Goal: Information Seeking & Learning: Learn about a topic

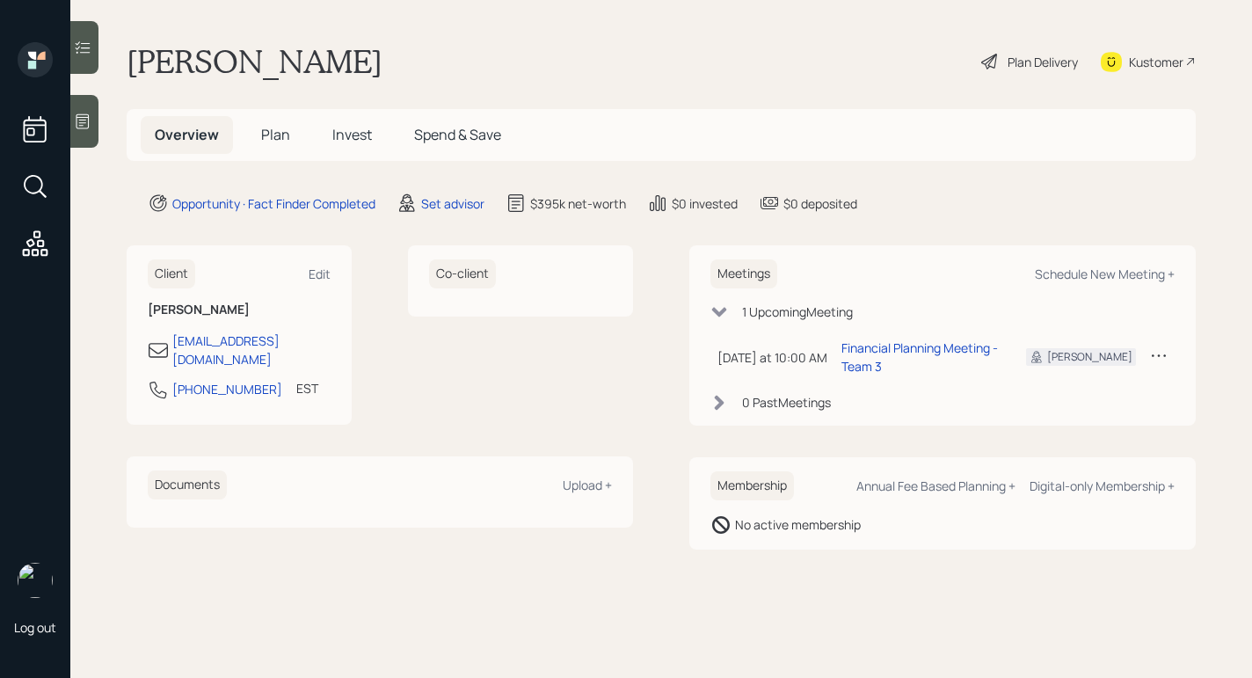
click at [76, 135] on div at bounding box center [84, 121] width 28 height 53
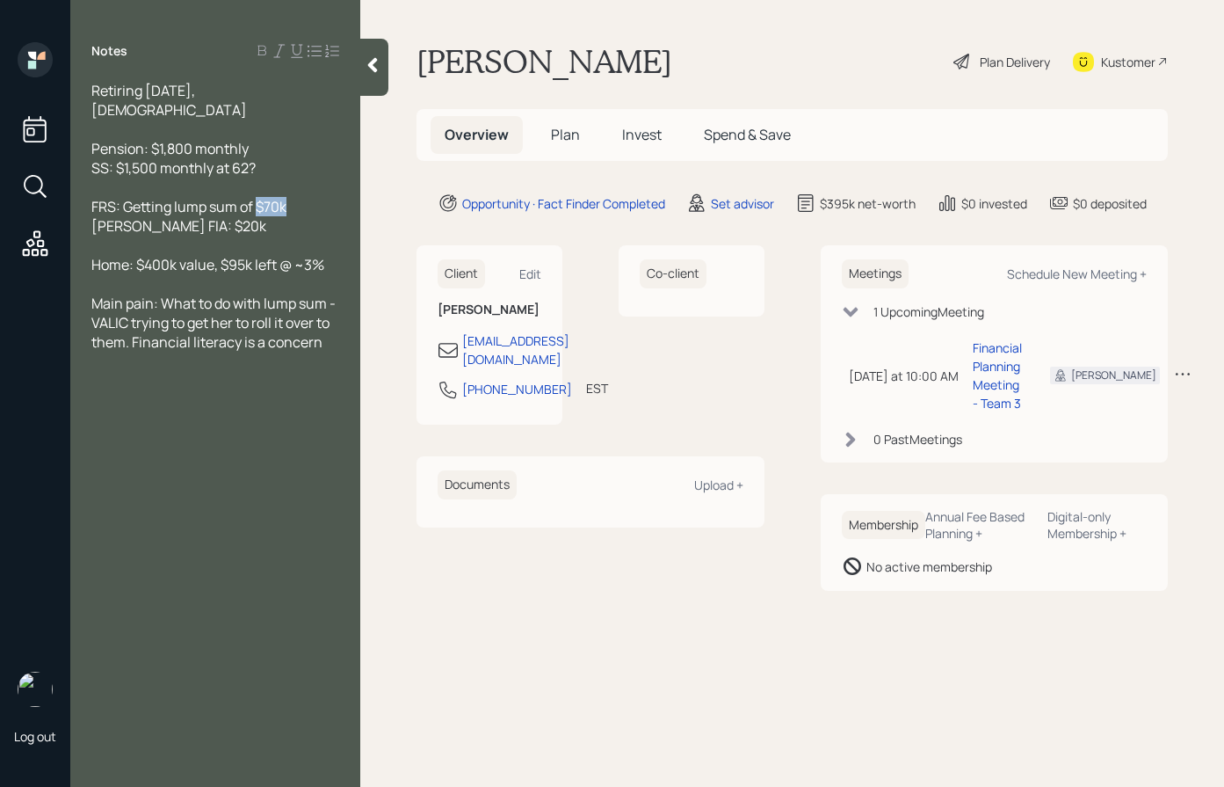
drag, startPoint x: 287, startPoint y: 187, endPoint x: 255, endPoint y: 185, distance: 31.8
click at [255, 197] on span "FRS: Getting lump sum of $70k [PERSON_NAME] FIA: $20k" at bounding box center [188, 216] width 195 height 39
click at [323, 458] on div "Notes Retiring [DATE], [DEMOGRAPHIC_DATA] Pension: $1,800 monthly SS: $1,500 mo…" at bounding box center [215, 403] width 290 height 723
drag, startPoint x: 711, startPoint y: 62, endPoint x: 418, endPoint y: 54, distance: 292.8
click at [418, 54] on div "[PERSON_NAME] Plan Delivery Kustomer" at bounding box center [792, 61] width 751 height 39
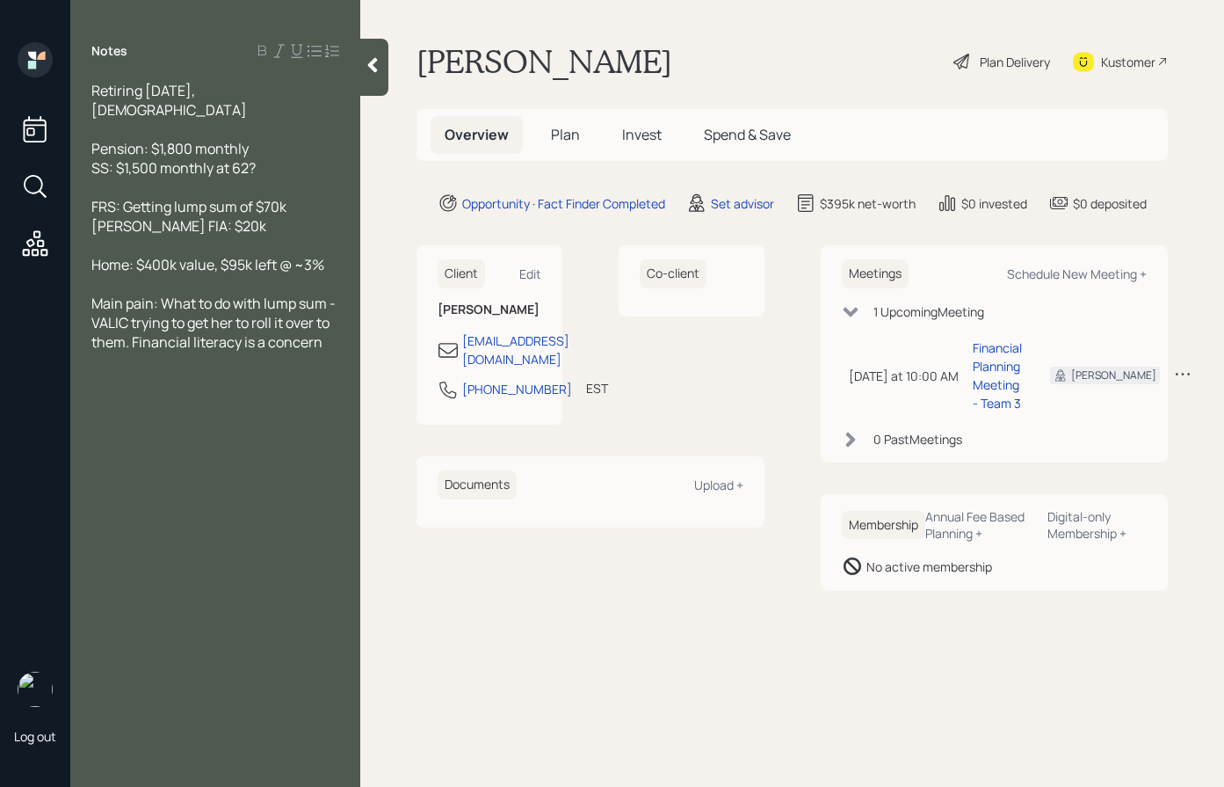
copy h1 "[PERSON_NAME]"
click at [257, 139] on div "Pension: $1,800 monthly SS: $1,500 monthly at 62?" at bounding box center [215, 158] width 248 height 39
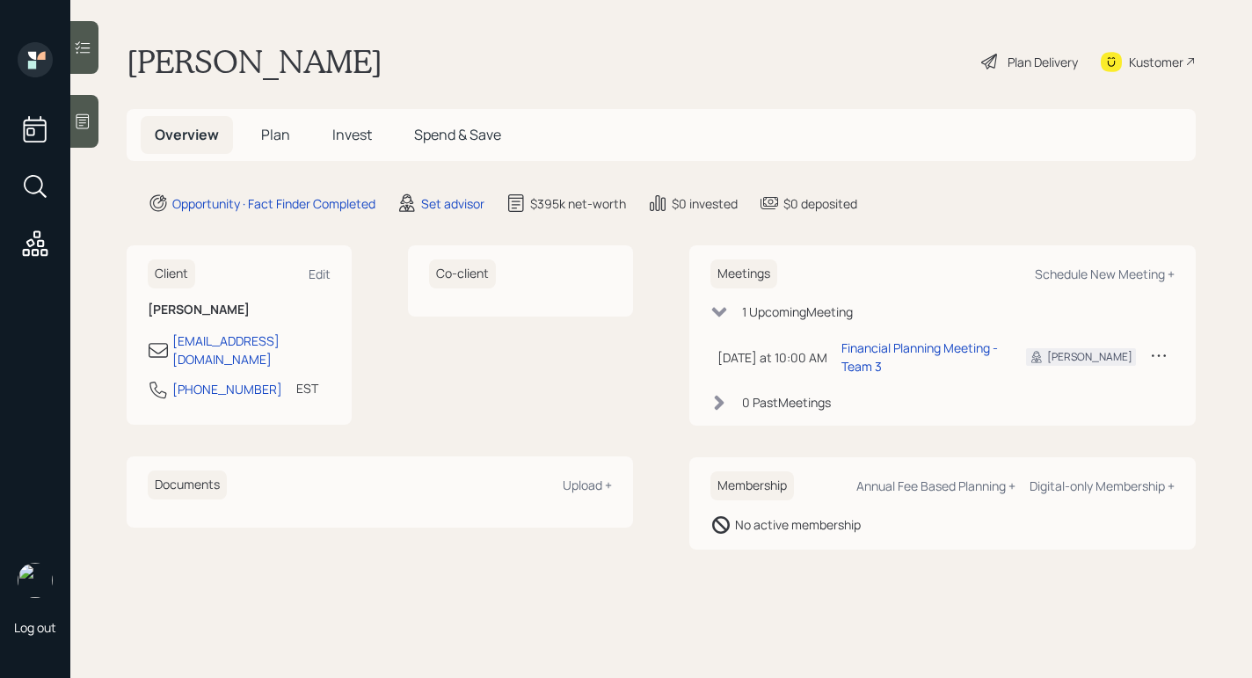
click at [1049, 54] on div "Plan Delivery" at bounding box center [1042, 62] width 70 height 18
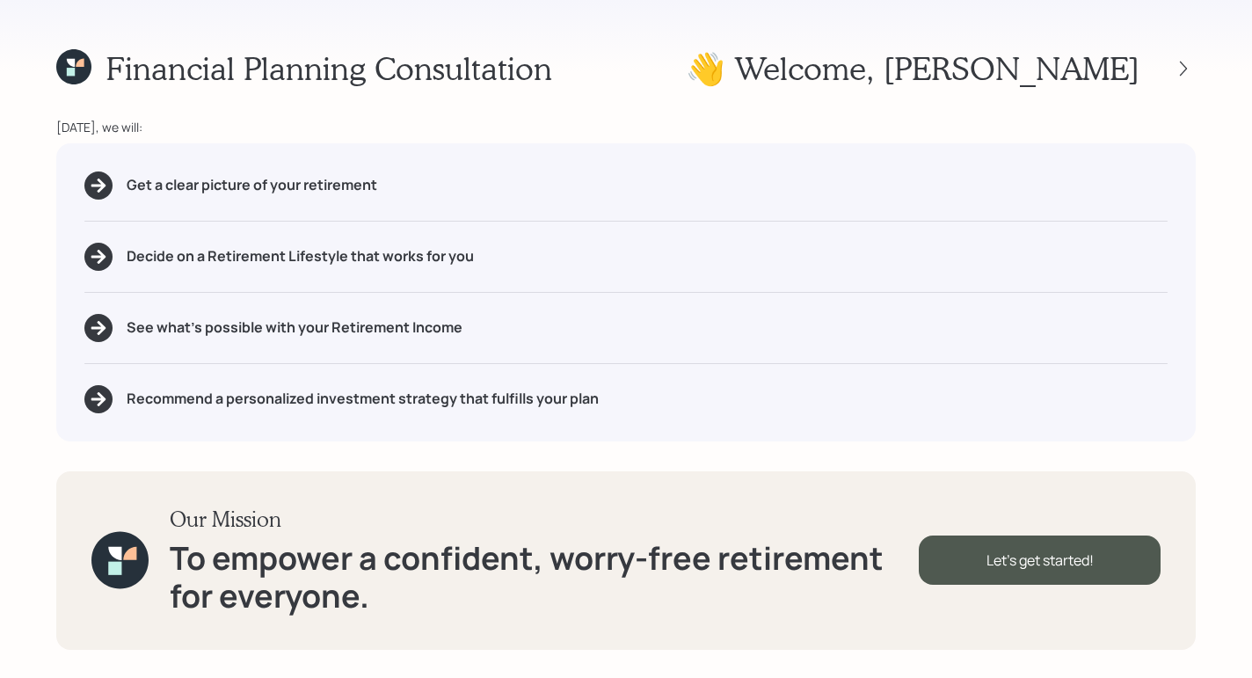
click at [1195, 64] on div "Financial Planning Consultation 👋 Welcome , [PERSON_NAME] [DATE], we will: Get …" at bounding box center [626, 339] width 1252 height 678
click at [1192, 66] on div at bounding box center [1183, 68] width 25 height 25
